Goal: Check status

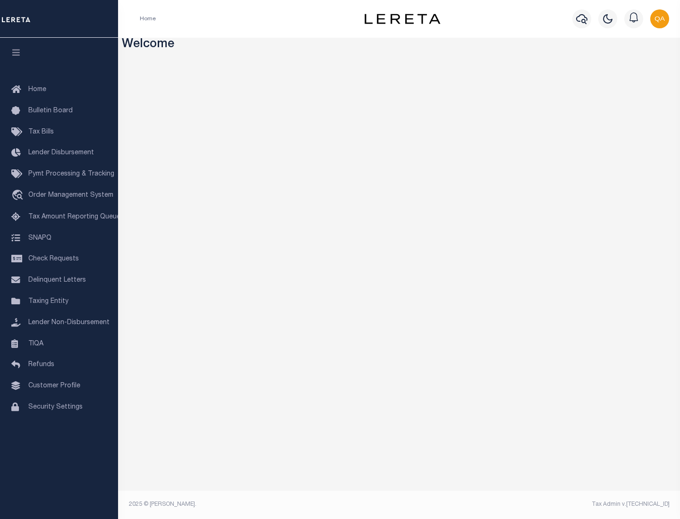
click at [59, 259] on span "Check Requests" at bounding box center [53, 259] width 51 height 7
select select "50"
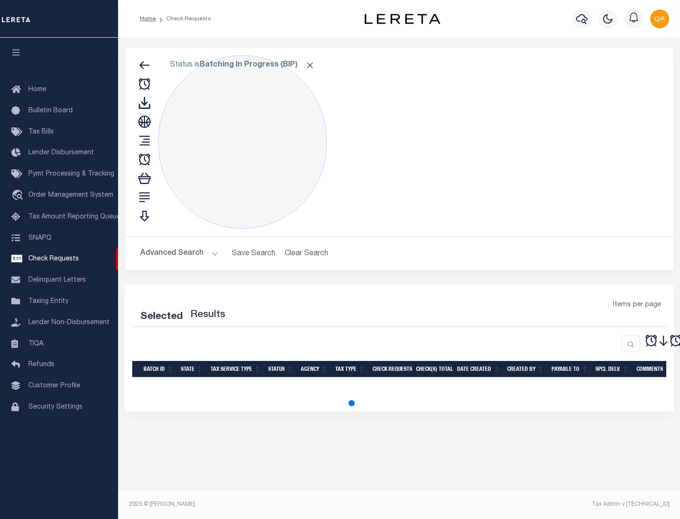
select select "50"
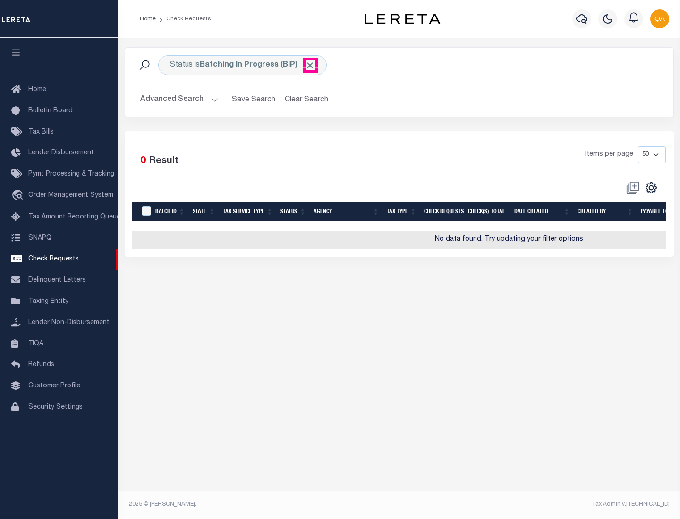
click at [310, 65] on span "Click to Remove" at bounding box center [310, 65] width 10 height 10
